Goal: Task Accomplishment & Management: Use online tool/utility

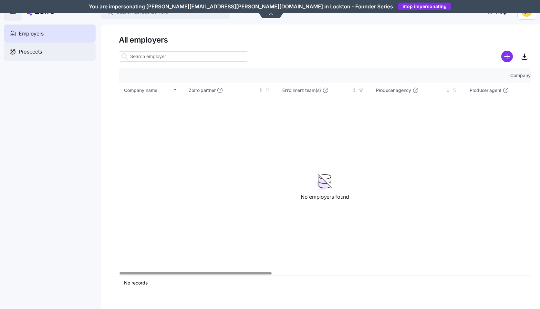
click at [29, 52] on span "Prospects" at bounding box center [30, 52] width 23 height 8
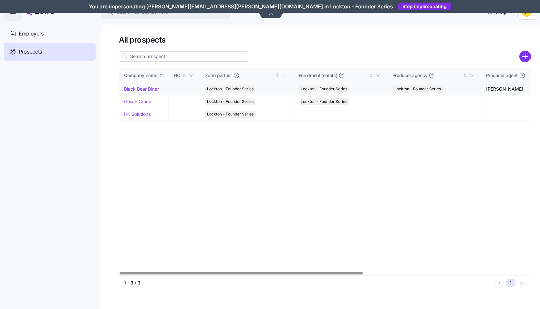
click at [157, 87] on link "Black Bear Diner" at bounding box center [141, 88] width 35 height 5
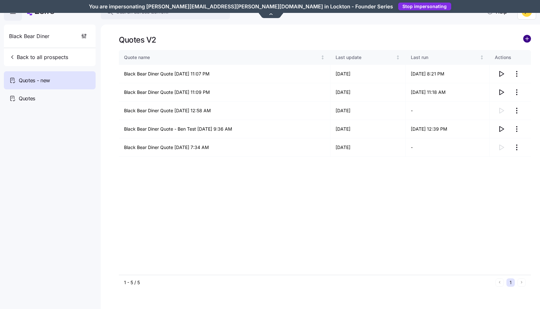
click at [528, 40] on circle "add icon" at bounding box center [526, 38] width 7 height 7
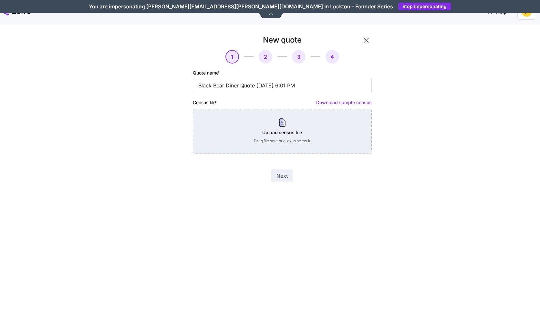
click at [314, 118] on div "Upload census file Drag file here or click to select it" at bounding box center [282, 131] width 179 height 45
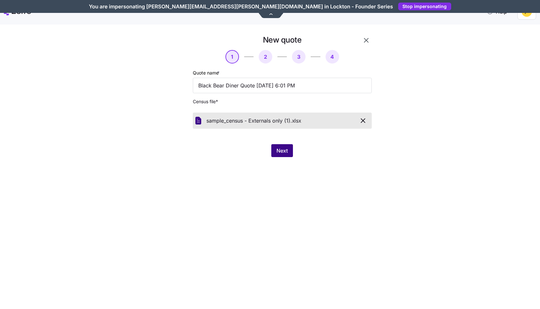
click at [287, 153] on span "Next" at bounding box center [281, 151] width 11 height 8
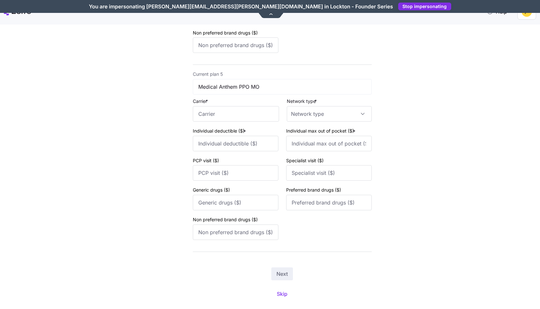
scroll to position [778, 0]
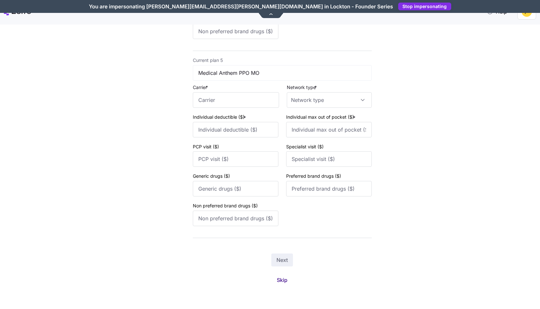
click at [283, 276] on button "Skip" at bounding box center [281, 280] width 21 height 12
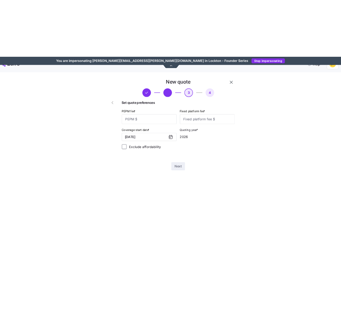
scroll to position [0, 0]
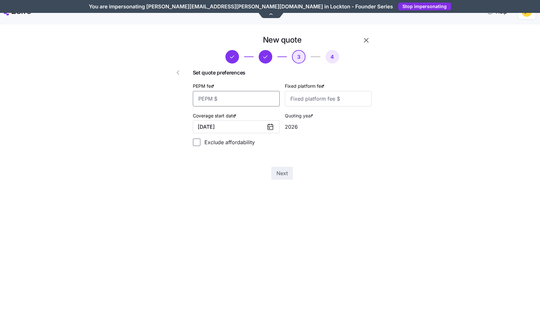
click at [264, 97] on input "PEPM fee *" at bounding box center [236, 98] width 87 height 15
type input "50"
type input "200"
click at [285, 171] on span "Next" at bounding box center [281, 173] width 11 height 8
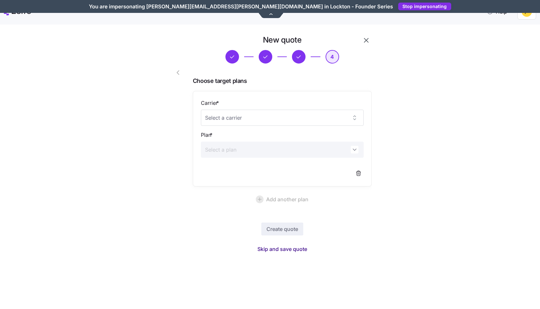
click at [293, 249] on span "Skip and save quote" at bounding box center [282, 249] width 50 height 8
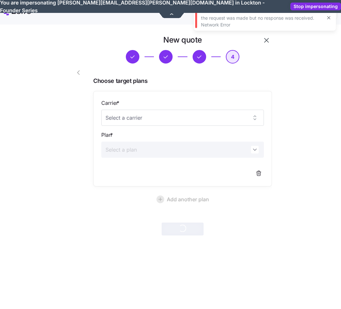
click at [332, 18] on button "button" at bounding box center [328, 17] width 9 height 9
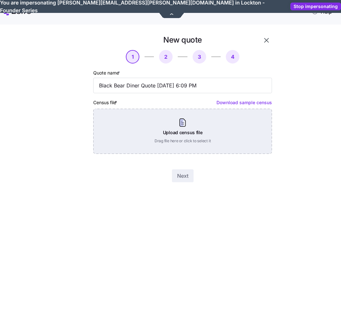
click at [208, 130] on div "Upload census file Drag file here or click to select it" at bounding box center [182, 131] width 179 height 45
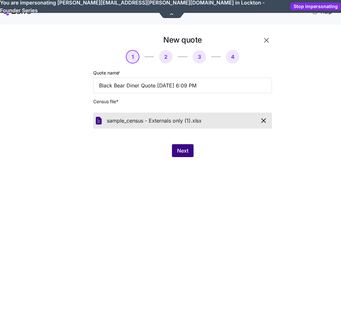
click at [188, 150] on span "Next" at bounding box center [182, 151] width 11 height 8
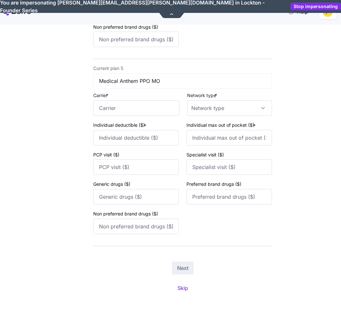
scroll to position [778, 0]
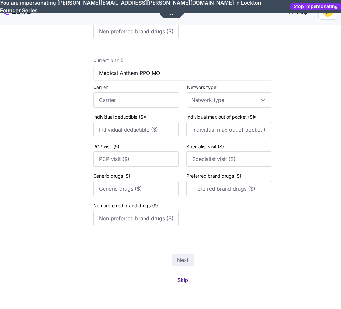
click at [186, 283] on span "Skip" at bounding box center [183, 280] width 11 height 8
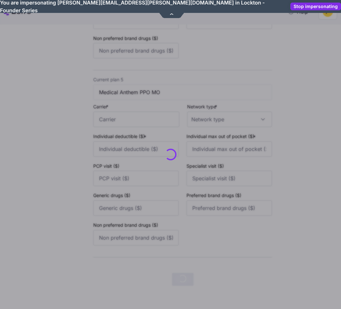
scroll to position [0, 0]
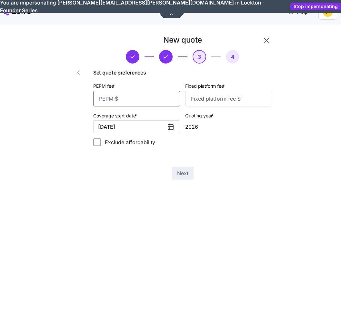
click at [172, 99] on input "PEPM fee *" at bounding box center [136, 98] width 87 height 15
type input "50"
type input "200"
click at [186, 177] on span "Next" at bounding box center [182, 173] width 11 height 8
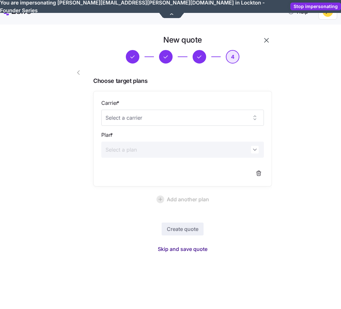
click at [187, 250] on span "Skip and save quote" at bounding box center [183, 249] width 50 height 8
